Goal: Find specific page/section: Find specific page/section

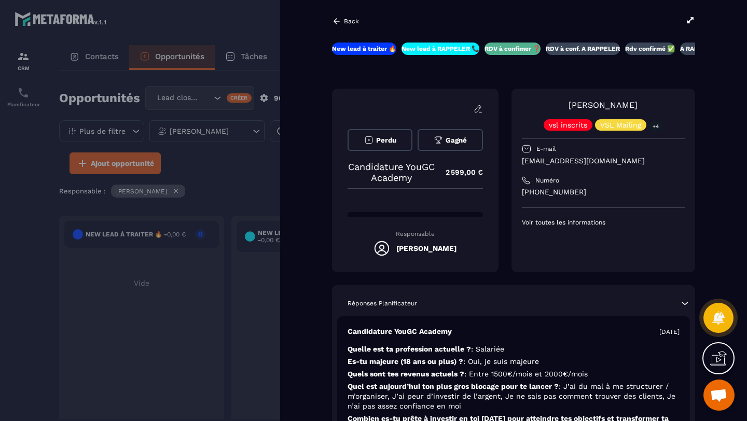
click at [688, 18] on icon at bounding box center [690, 20] width 9 height 9
click at [247, 12] on div at bounding box center [373, 210] width 747 height 421
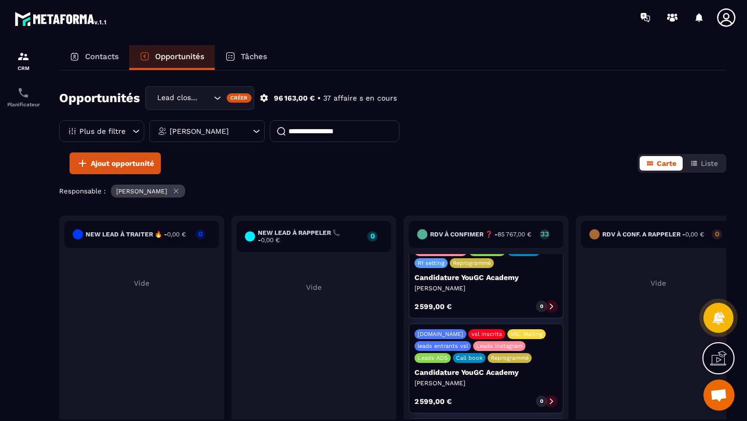
scroll to position [1556, 0]
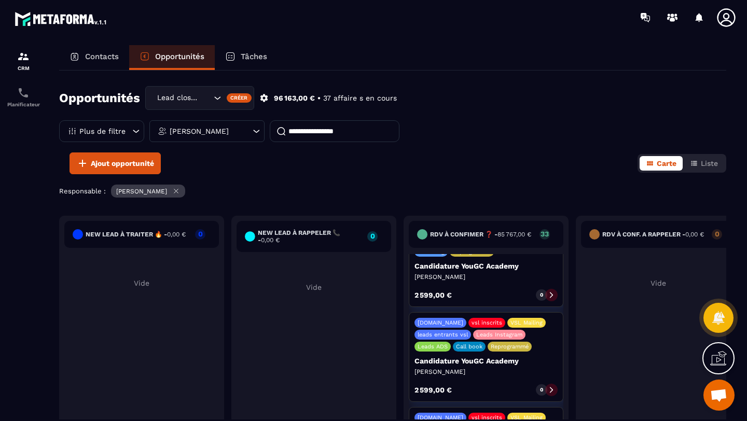
click at [716, 238] on p "0" at bounding box center [717, 233] width 10 height 7
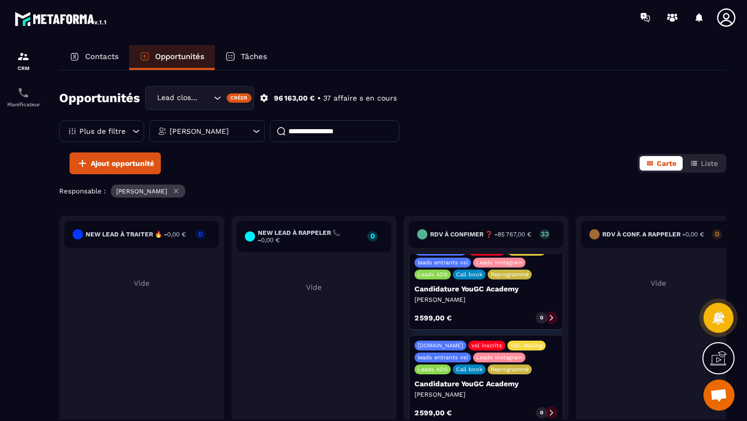
scroll to position [1623, 0]
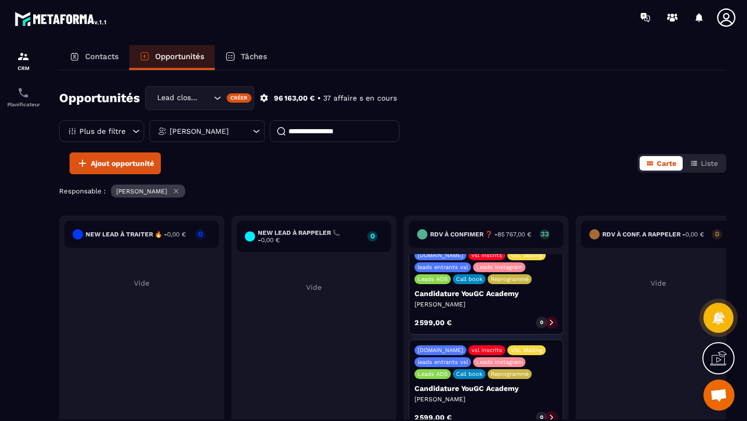
click at [550, 319] on icon at bounding box center [551, 322] width 7 height 7
